Goal: Information Seeking & Learning: Find specific fact

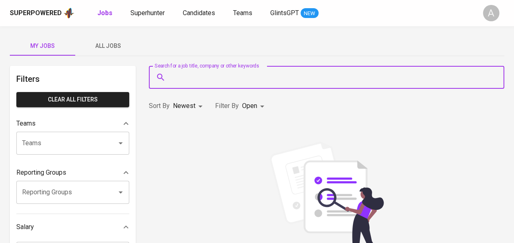
click at [200, 83] on input "Search for a job title, company or other keywords" at bounding box center [329, 78] width 320 height 16
type input "[PERSON_NAME]"
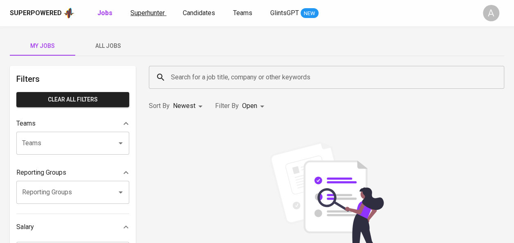
click at [148, 18] on link "Superhunter" at bounding box center [149, 13] width 36 height 10
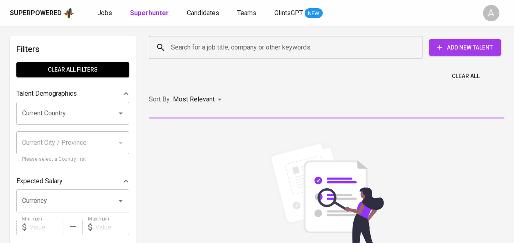
click at [274, 48] on input "Search for a job title, company or other keywords" at bounding box center [288, 48] width 238 height 16
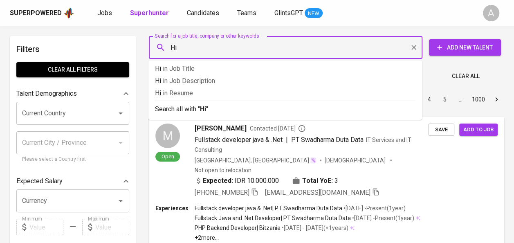
type input "H"
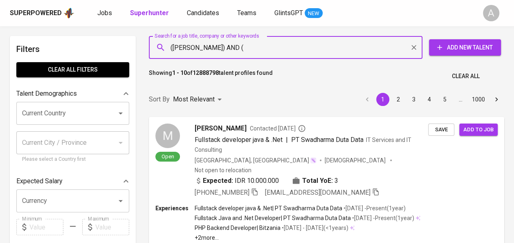
paste input "Institut Ilmu Sosial dan llmu Politik [GEOGRAPHIC_DATA]"
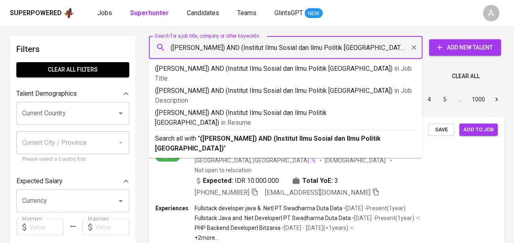
type input "([PERSON_NAME]) AND (Institut Ilmu Sosial dan llmu Politik [GEOGRAPHIC_DATA])"
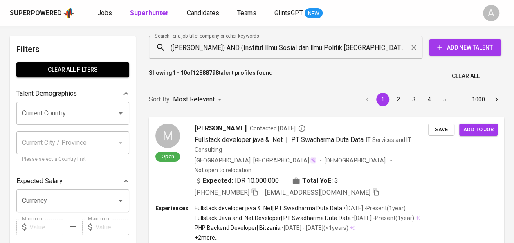
click at [437, 71] on div "Showing 1 - 10 of 12888798 talent profiles found Clear All" at bounding box center [326, 74] width 365 height 20
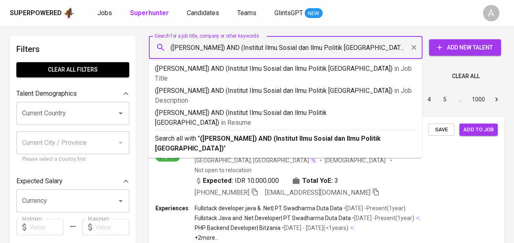
click at [360, 49] on input "([PERSON_NAME]) AND (Institut Ilmu Sosial dan llmu Politik [GEOGRAPHIC_DATA])" at bounding box center [288, 48] width 238 height 16
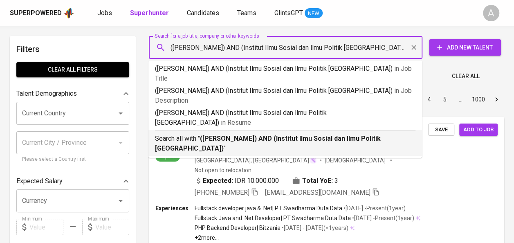
click at [231, 135] on b "([PERSON_NAME]) AND (Institut Ilmu Sosial dan llmu Politik [GEOGRAPHIC_DATA])" at bounding box center [268, 144] width 226 height 18
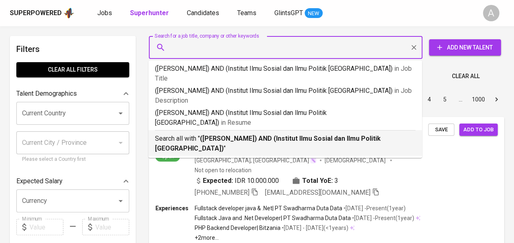
click at [289, 109] on div "Sort By Most Relevant MOST_RELEVANT 1 2 3 4 5 … 1000" at bounding box center [326, 99] width 365 height 25
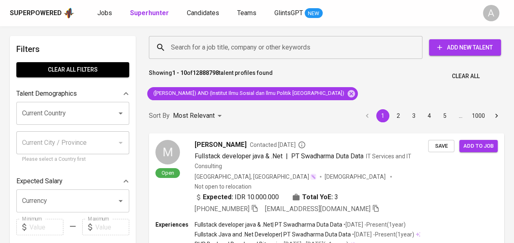
click at [289, 109] on div "Sort By Most Relevant MOST_RELEVANT 1 2 3 4 5 … 1000" at bounding box center [326, 116] width 365 height 25
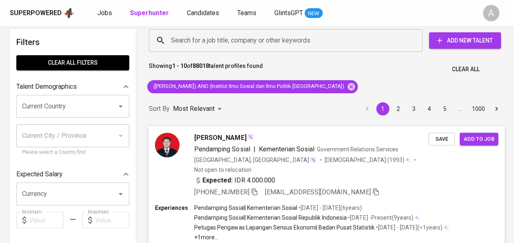
scroll to position [7, 0]
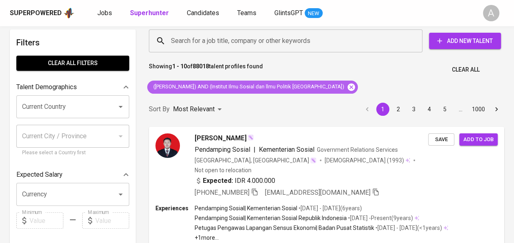
click at [348, 85] on icon at bounding box center [351, 86] width 7 height 7
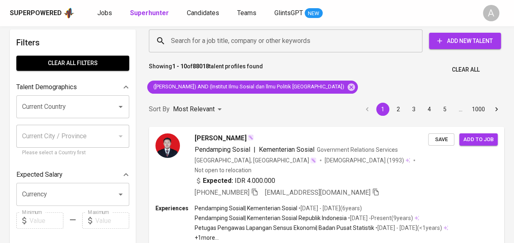
click at [227, 41] on input "Search for a job title, company or other keywords" at bounding box center [288, 41] width 238 height 16
click at [314, 97] on div "Sort By Most Relevant MOST_RELEVANT 1 2 3 4 5 … 1000" at bounding box center [326, 109] width 365 height 25
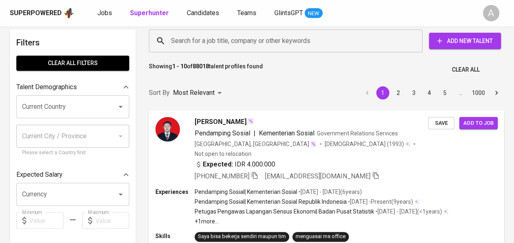
click at [232, 43] on input "Search for a job title, company or other keywords" at bounding box center [288, 41] width 238 height 16
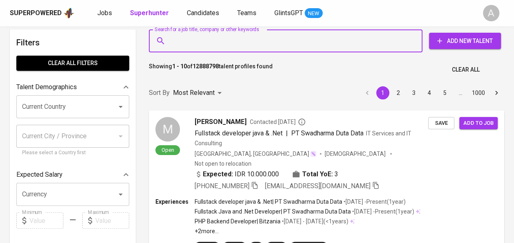
click at [223, 43] on input "Search for a job title, company or other keywords" at bounding box center [288, 41] width 238 height 16
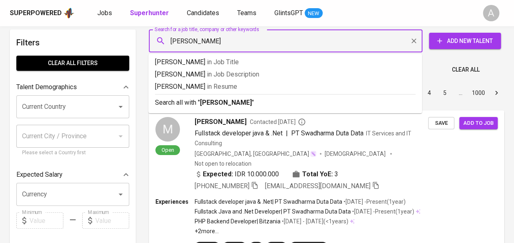
type input "[PERSON_NAME]"
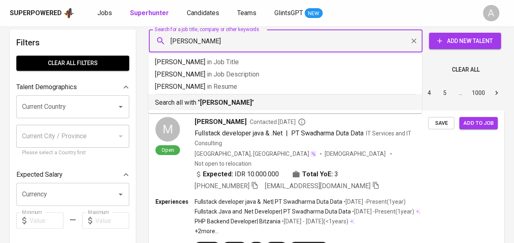
click at [214, 99] on b "[PERSON_NAME]" at bounding box center [226, 103] width 52 height 8
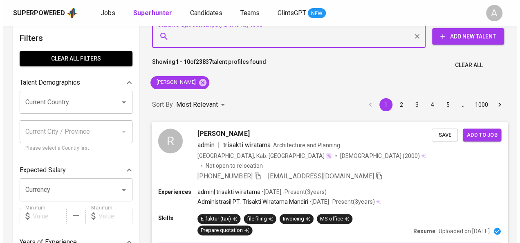
scroll to position [188, 0]
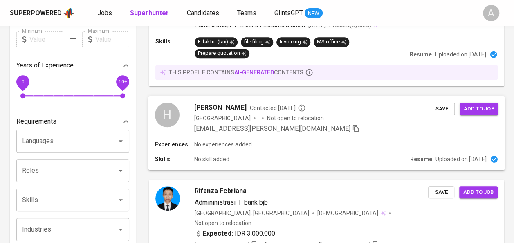
click at [346, 125] on div "[PERSON_NAME] Contacted [DATE] Indonesia Not open to relocation [EMAIL_ADDRESS]…" at bounding box center [327, 118] width 357 height 44
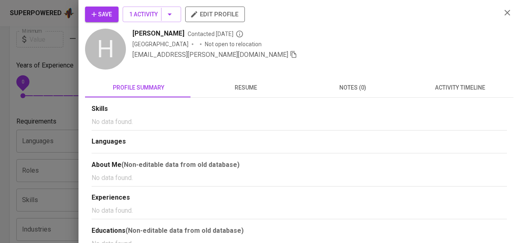
scroll to position [16, 0]
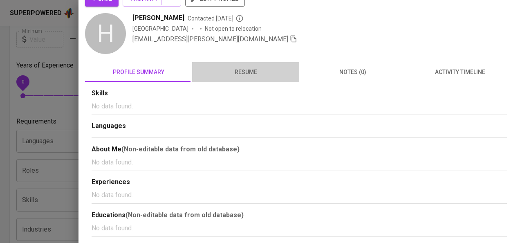
click at [254, 77] on button "resume" at bounding box center [245, 72] width 107 height 20
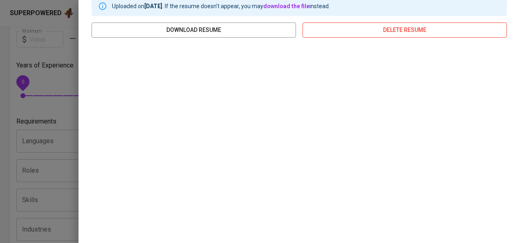
scroll to position [167, 0]
